Goal: Information Seeking & Learning: Learn about a topic

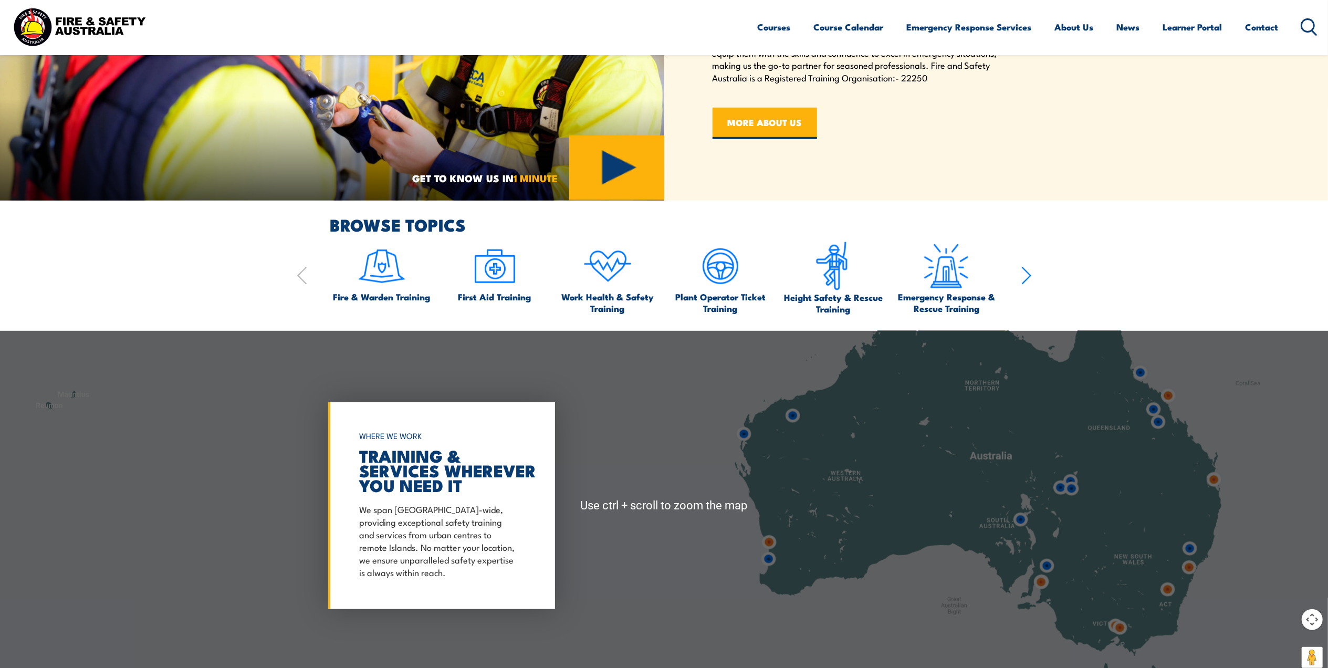
scroll to position [910, 0]
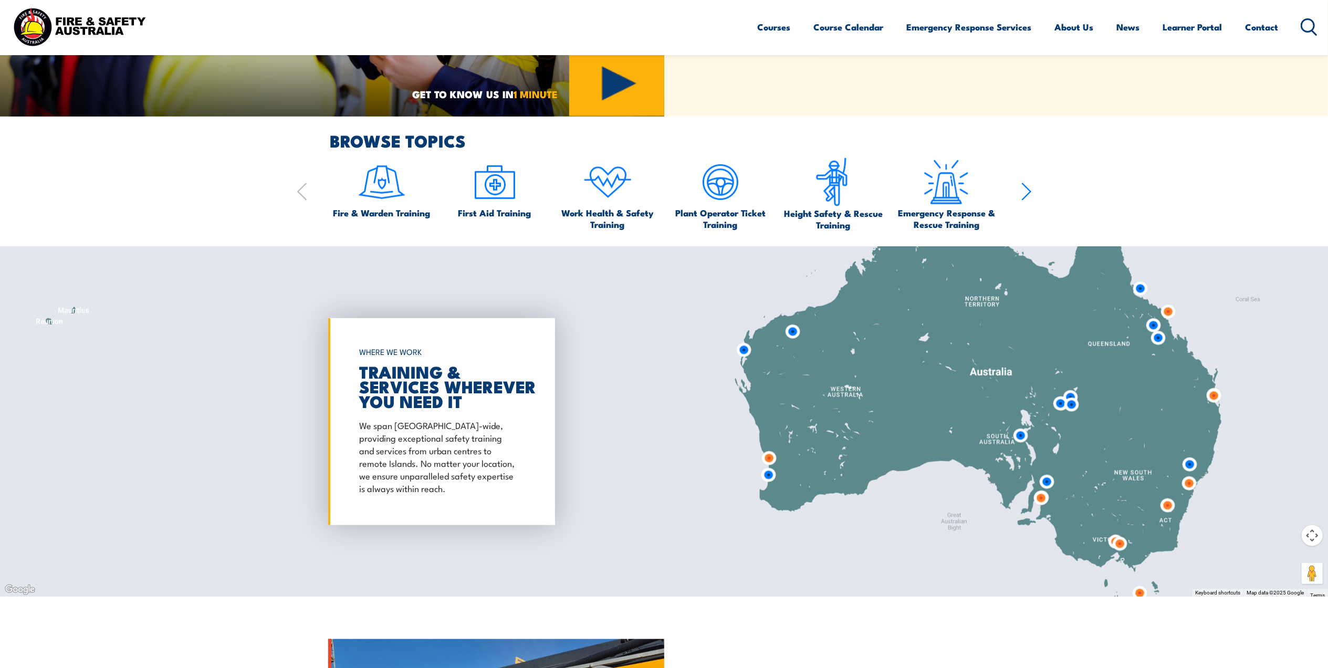
click at [1168, 311] on img at bounding box center [1167, 311] width 19 height 19
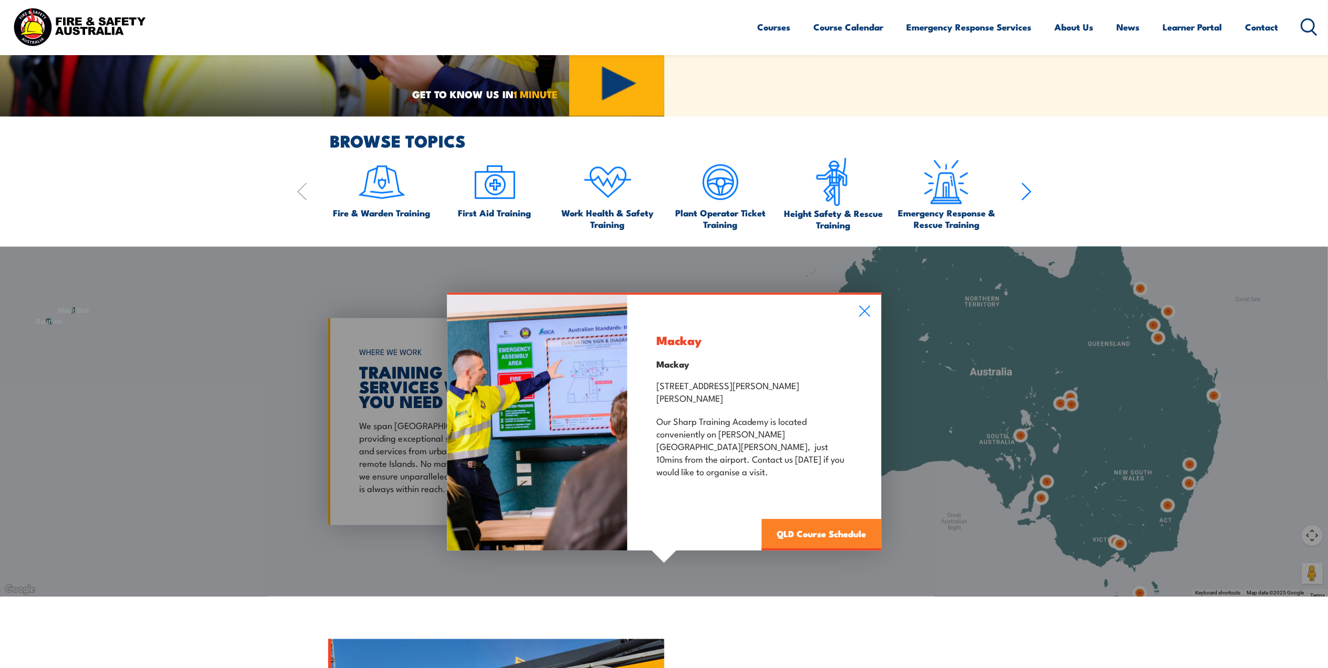
click at [816, 524] on link "QLD Course Schedule" at bounding box center [821, 535] width 120 height 32
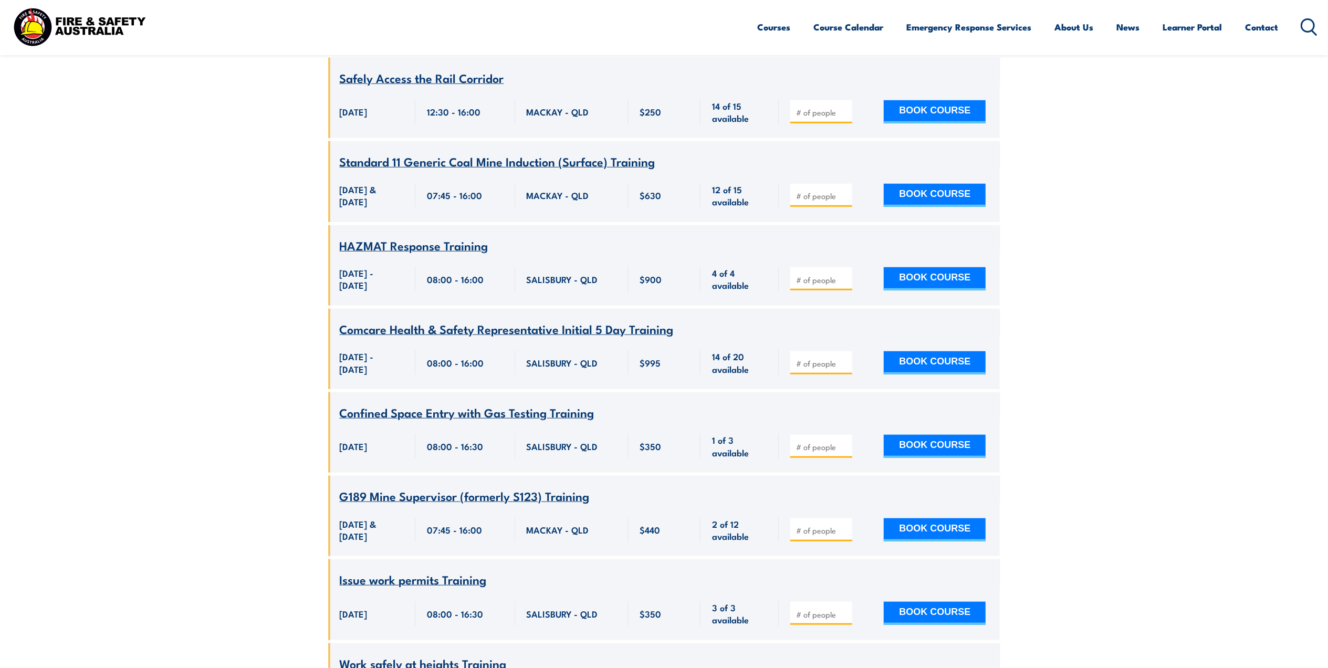
scroll to position [837, 0]
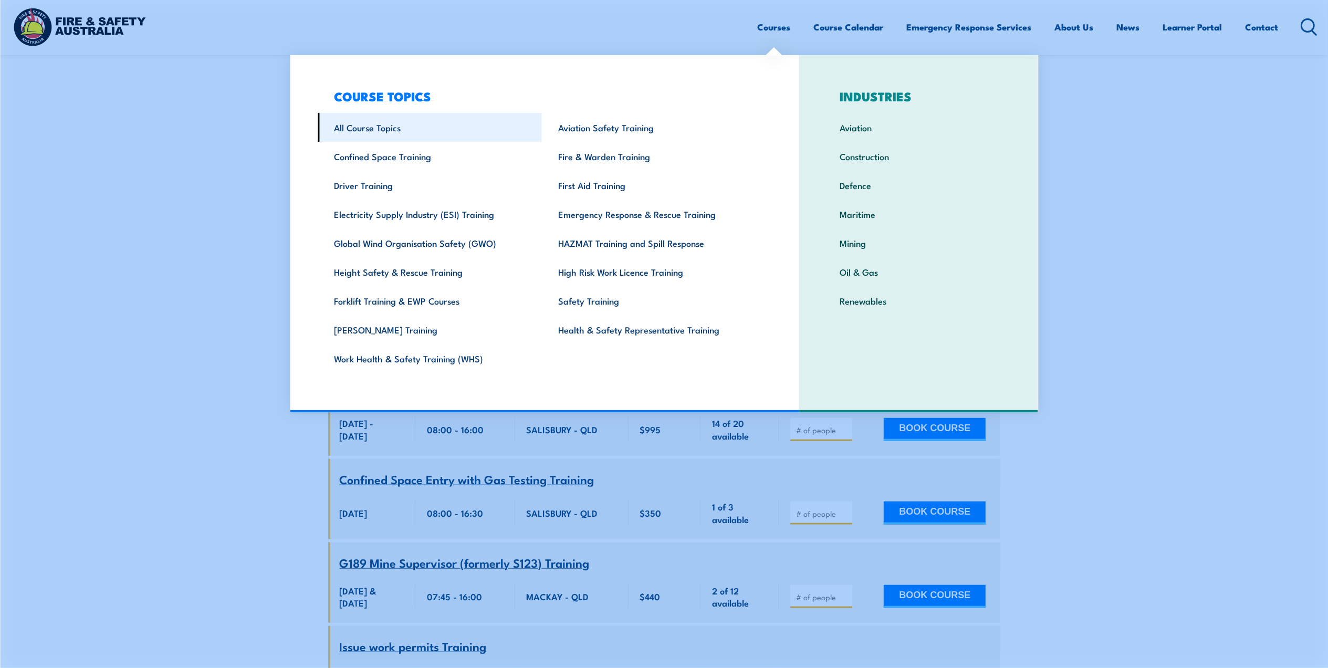
click at [355, 131] on link "All Course Topics" at bounding box center [430, 127] width 224 height 29
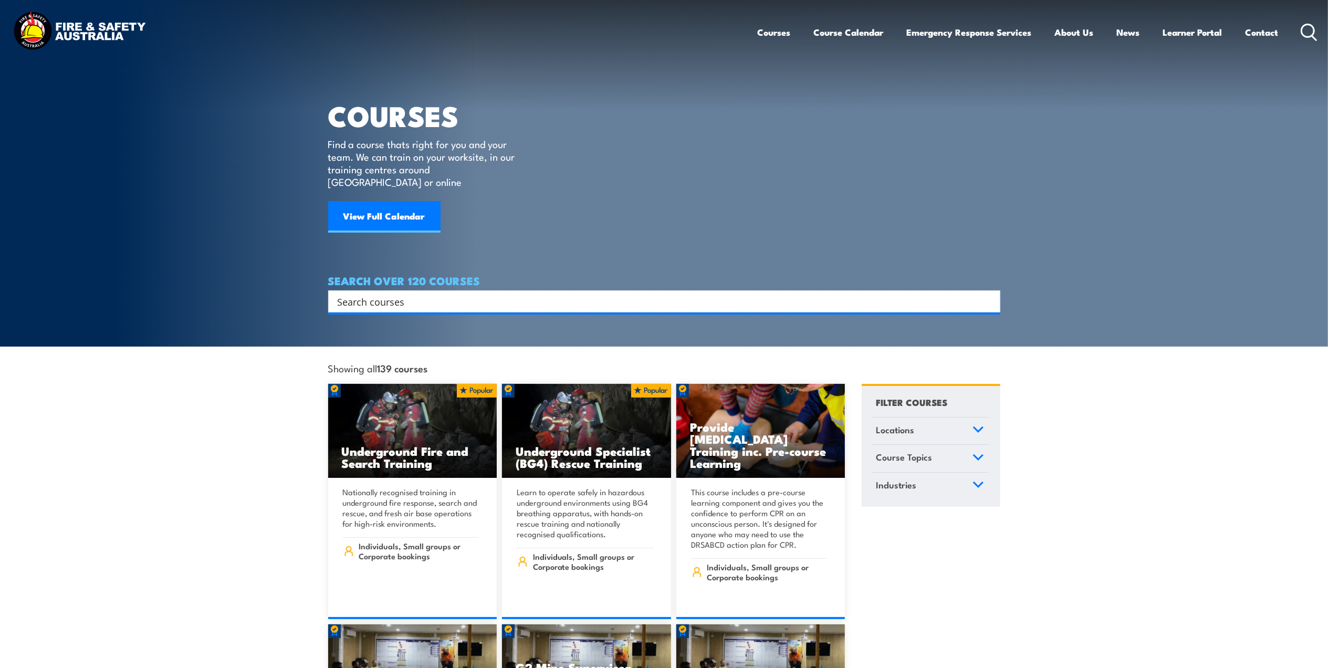
click at [590, 294] on input "Search input" at bounding box center [658, 302] width 640 height 16
type input "radiation"
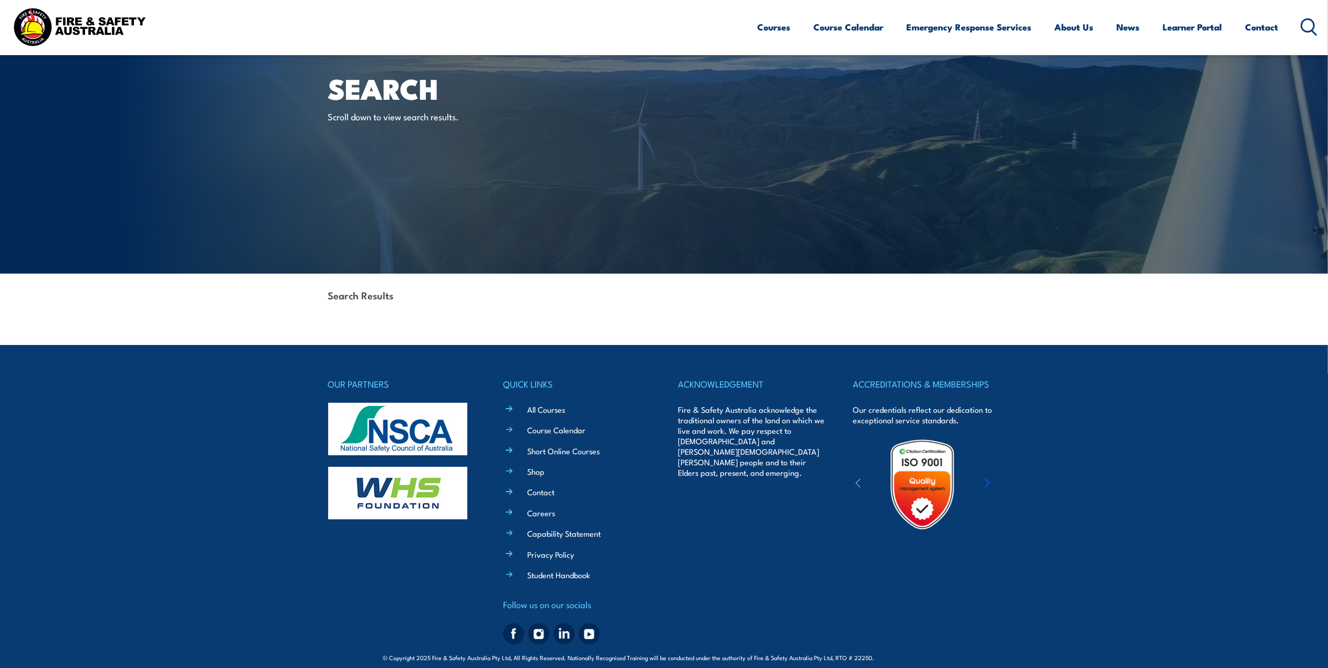
scroll to position [40, 0]
